Goal: Navigation & Orientation: Find specific page/section

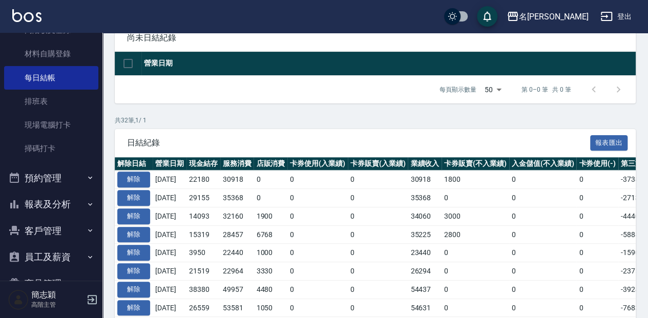
scroll to position [205, 0]
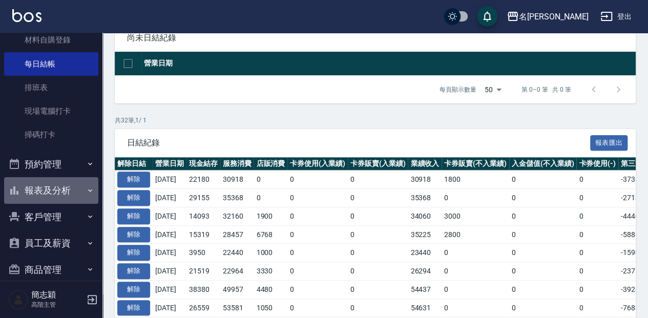
click at [79, 190] on button "報表及分析" at bounding box center [51, 190] width 94 height 27
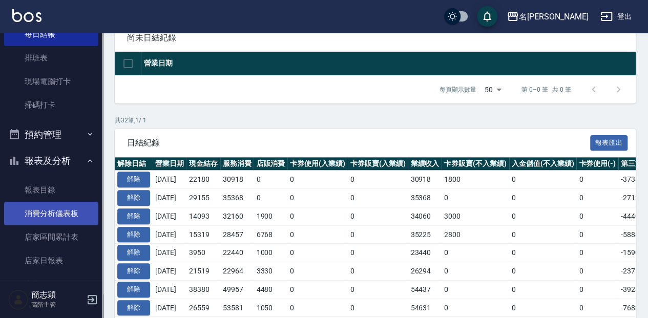
scroll to position [273, 0]
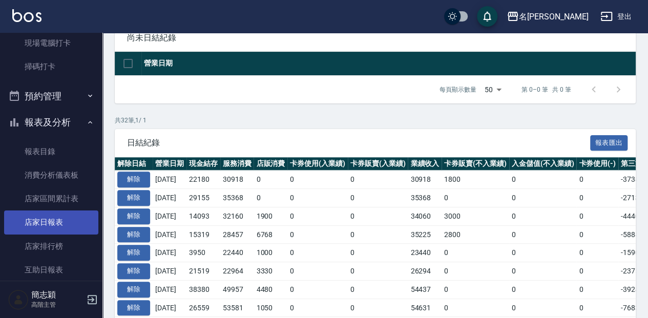
click at [55, 218] on link "店家日報表" at bounding box center [51, 223] width 94 height 24
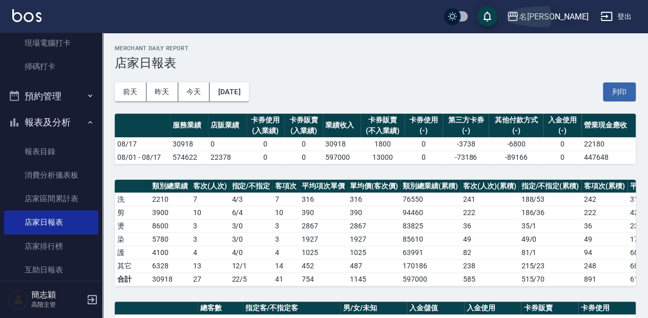
click at [519, 17] on icon "button" at bounding box center [513, 16] width 12 height 12
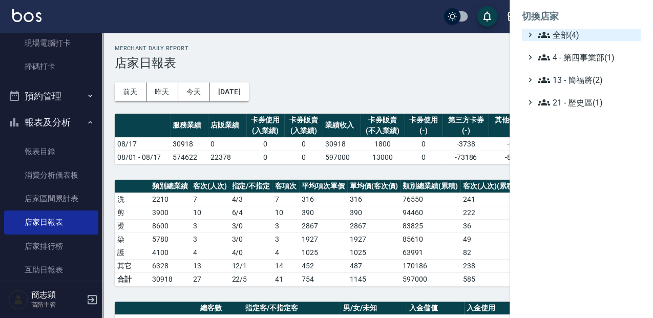
click at [541, 35] on icon at bounding box center [544, 35] width 12 height 6
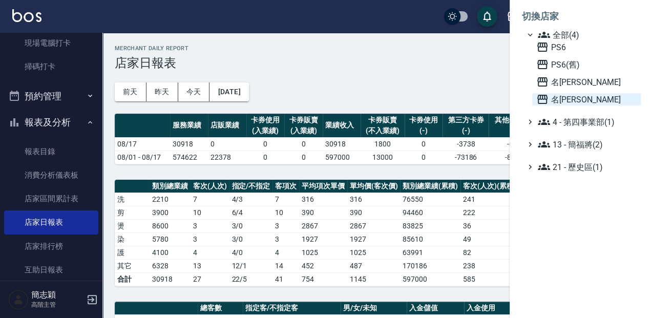
click at [543, 98] on icon at bounding box center [543, 99] width 12 height 12
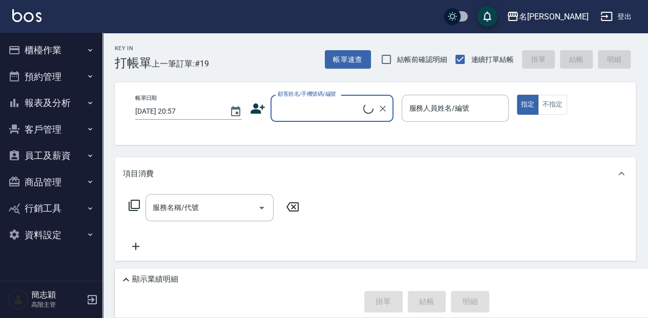
click at [89, 103] on icon "button" at bounding box center [90, 102] width 4 height 3
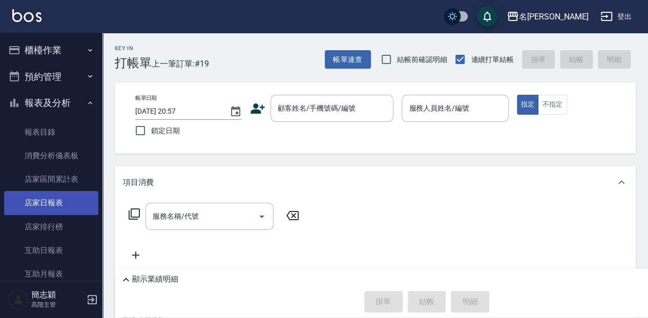
click at [54, 202] on link "店家日報表" at bounding box center [51, 203] width 94 height 24
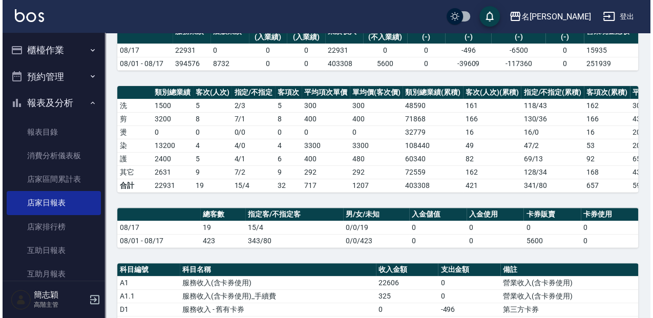
scroll to position [68, 0]
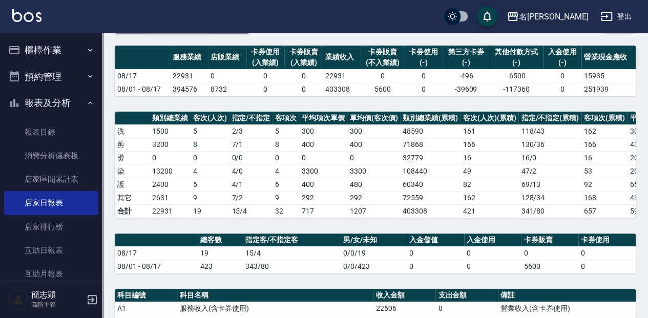
click at [519, 14] on icon "button" at bounding box center [513, 16] width 12 height 12
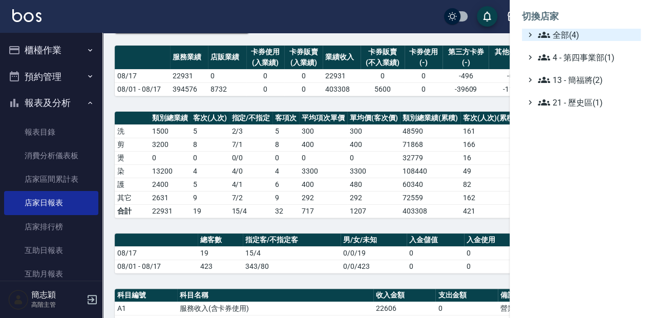
click at [541, 36] on icon at bounding box center [544, 35] width 12 height 12
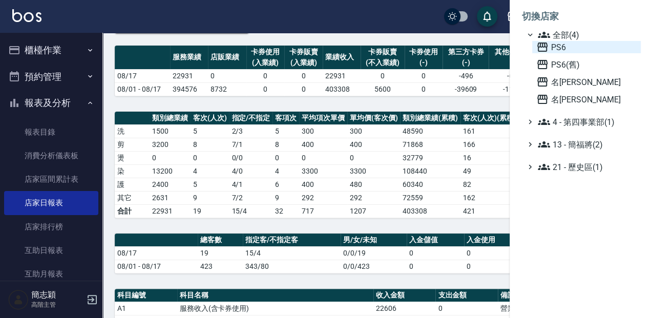
click at [538, 44] on icon at bounding box center [543, 47] width 10 height 9
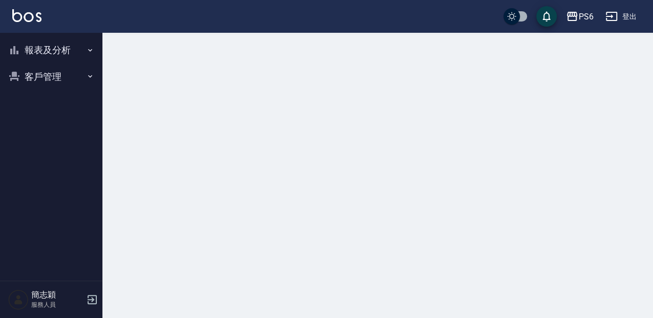
click at [88, 49] on icon "button" at bounding box center [90, 50] width 4 height 3
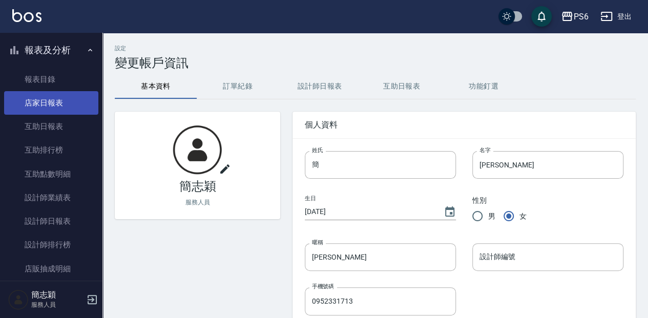
click at [53, 101] on link "店家日報表" at bounding box center [51, 103] width 94 height 24
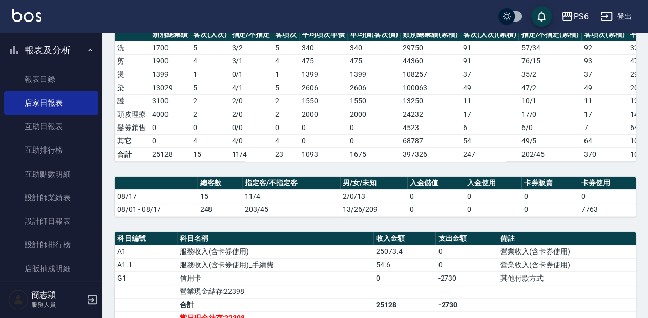
scroll to position [136, 0]
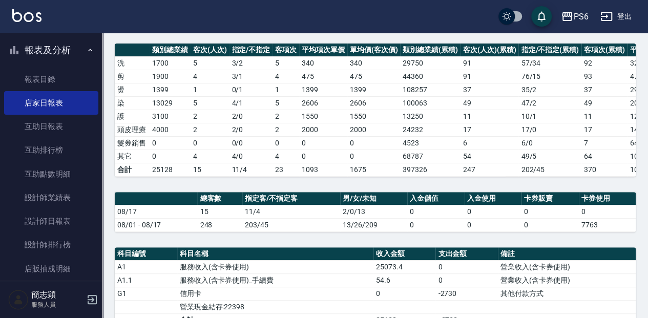
click at [623, 16] on button "登出" at bounding box center [615, 16] width 39 height 19
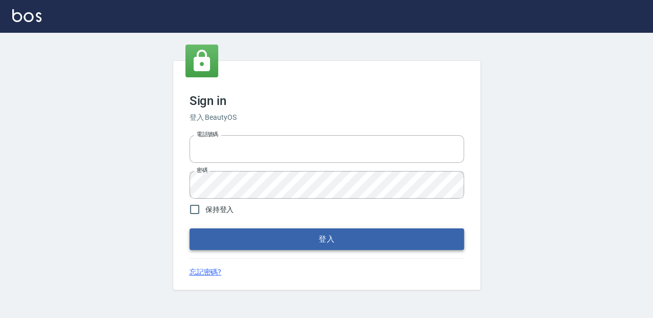
type input "0952331713"
click at [314, 236] on button "登入" at bounding box center [327, 240] width 275 height 22
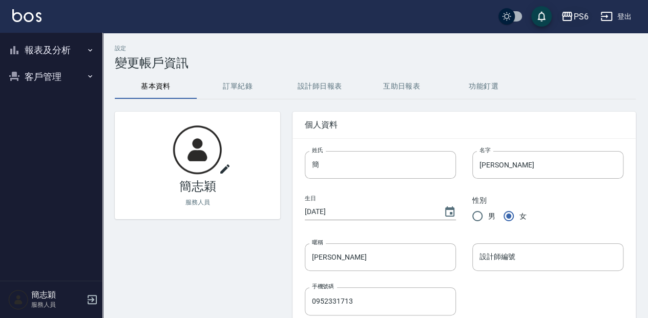
click at [570, 15] on icon "button" at bounding box center [567, 16] width 10 height 9
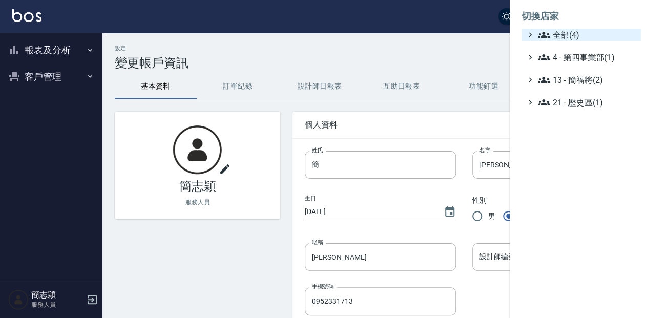
click at [533, 31] on icon at bounding box center [530, 34] width 9 height 9
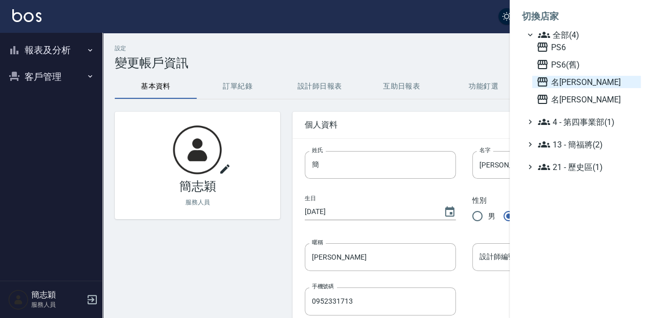
click at [543, 80] on icon at bounding box center [543, 82] width 12 height 12
